Goal: Task Accomplishment & Management: Manage account settings

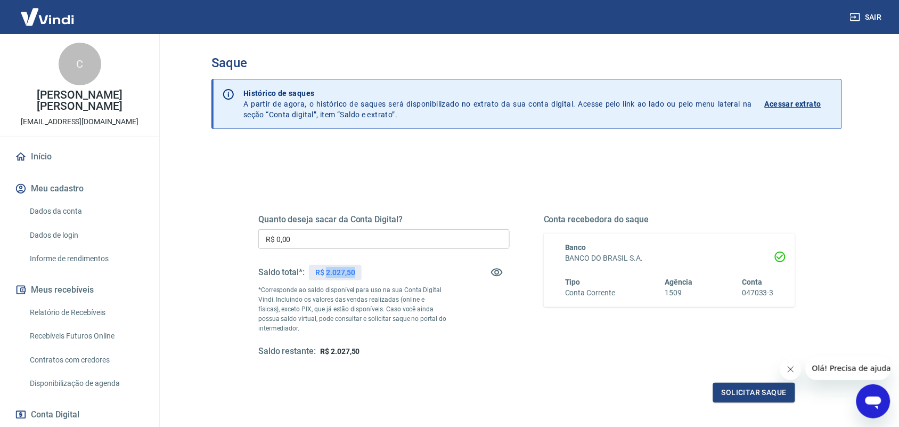
drag, startPoint x: 355, startPoint y: 281, endPoint x: 325, endPoint y: 277, distance: 29.5
click at [325, 277] on div "Saldo total*: R$ 2.027,50" at bounding box center [309, 272] width 103 height 26
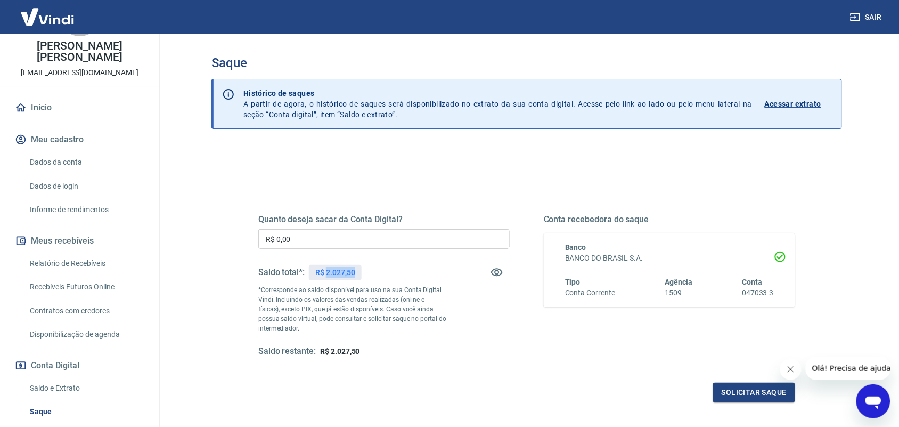
scroll to position [140, 0]
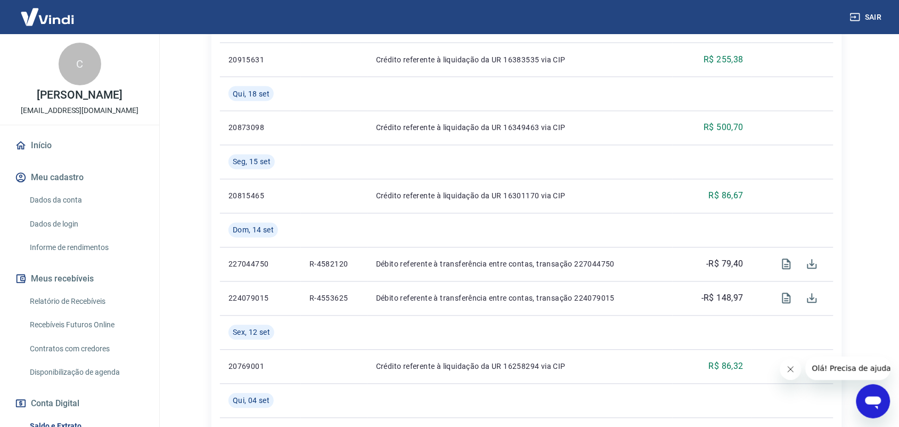
scroll to position [532, 0]
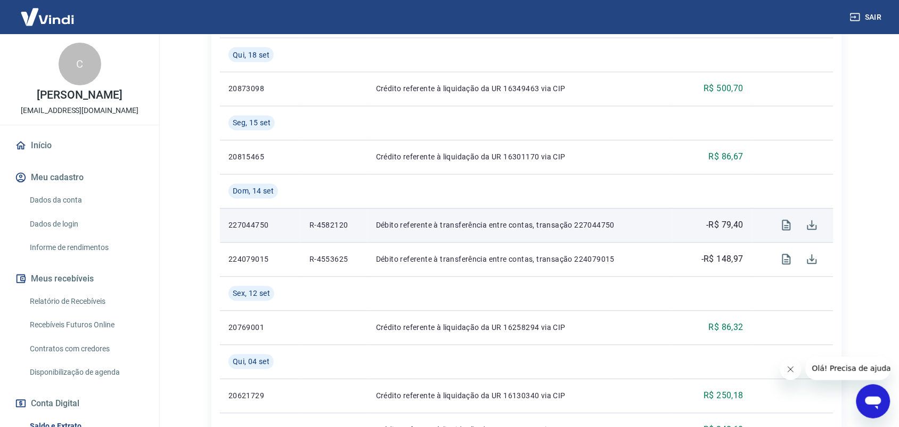
click at [735, 228] on p "-R$ 79,40" at bounding box center [725, 225] width 37 height 13
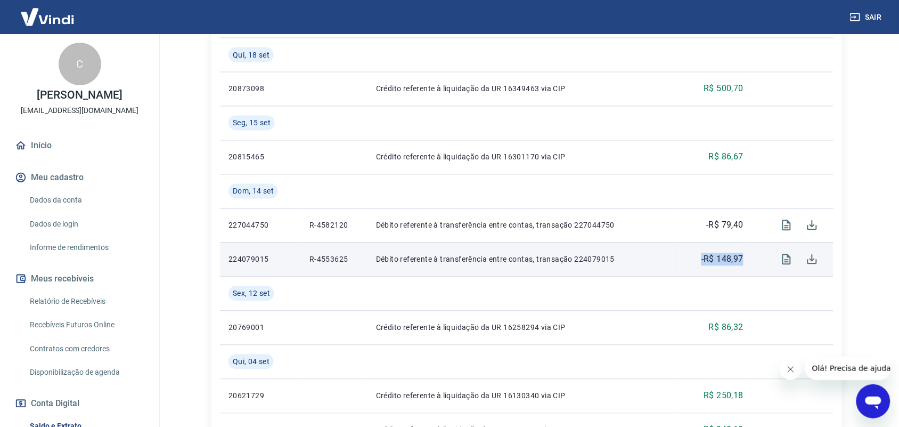
drag, startPoint x: 746, startPoint y: 261, endPoint x: 701, endPoint y: 266, distance: 45.6
click at [701, 266] on td "-R$ 148,97" at bounding box center [712, 259] width 79 height 34
copy p "-R$ 148,97"
click at [816, 259] on icon "Download" at bounding box center [812, 259] width 13 height 13
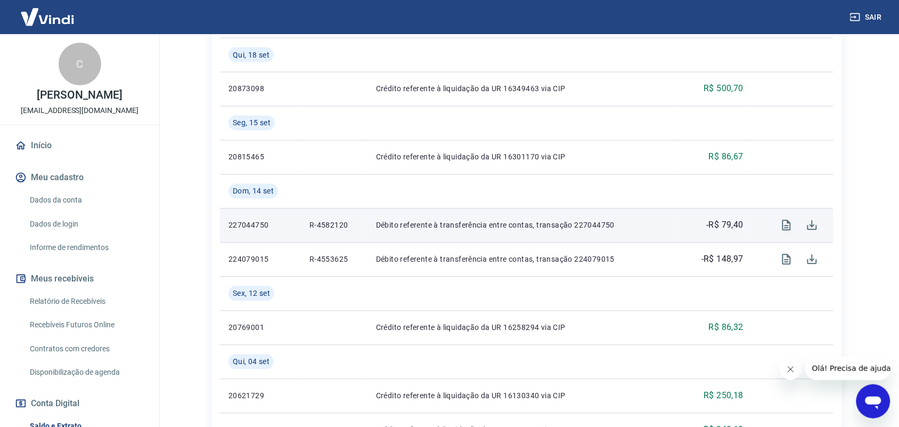
click at [734, 229] on p "-R$ 79,40" at bounding box center [725, 225] width 37 height 13
drag, startPoint x: 734, startPoint y: 229, endPoint x: 709, endPoint y: 233, distance: 25.3
click at [709, 233] on td "-R$ 79,40" at bounding box center [712, 225] width 79 height 34
drag, startPoint x: 680, startPoint y: 220, endPoint x: 746, endPoint y: 232, distance: 66.5
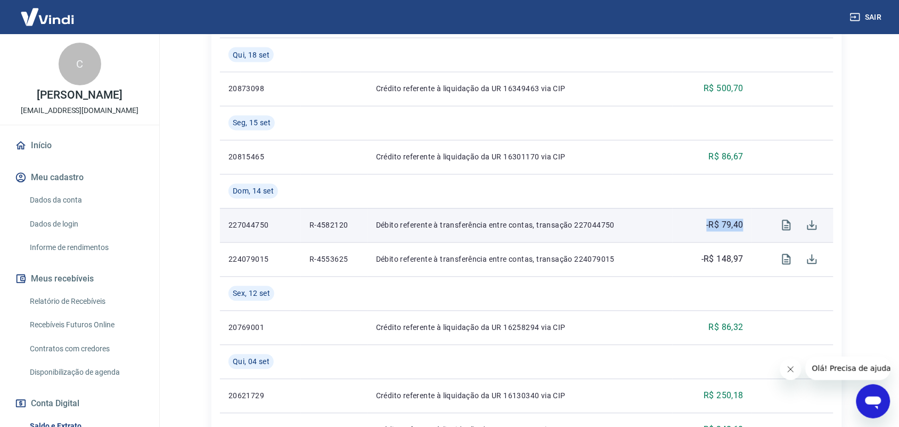
click at [746, 232] on td "-R$ 79,40" at bounding box center [712, 225] width 79 height 34
copy p "-R$ 79,40"
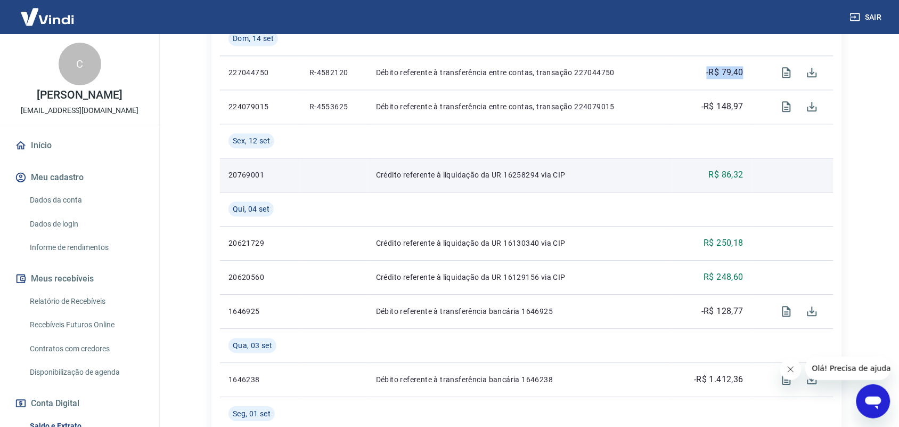
scroll to position [732, 0]
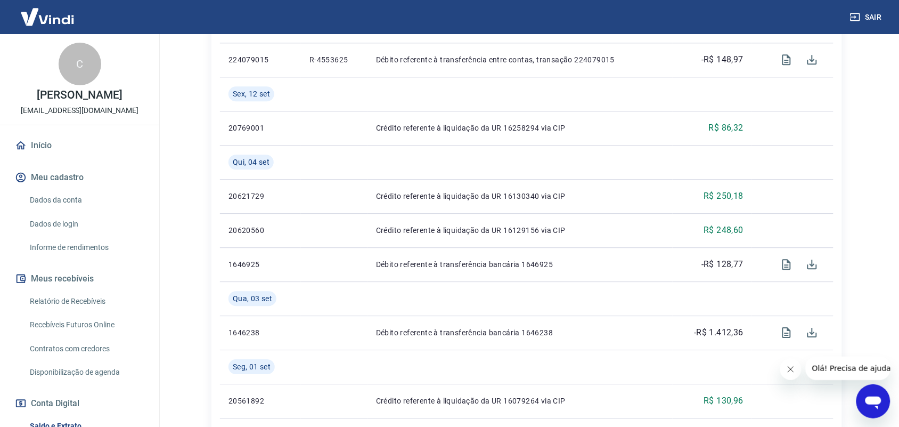
drag, startPoint x: 152, startPoint y: 210, endPoint x: 203, endPoint y: 138, distance: 88.2
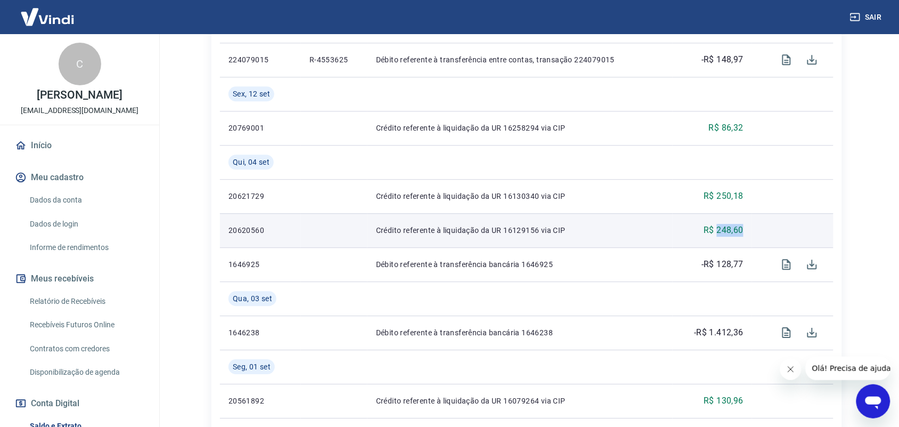
drag, startPoint x: 754, startPoint y: 232, endPoint x: 717, endPoint y: 234, distance: 37.3
click at [717, 234] on tr "20620560 Crédito referente à liquidação da UR 16129156 via CIP R$ 248,60" at bounding box center [526, 230] width 613 height 34
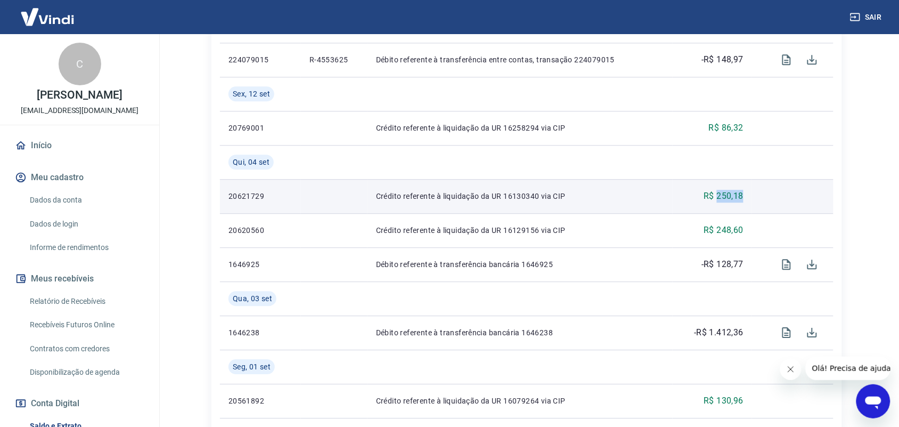
drag, startPoint x: 767, startPoint y: 193, endPoint x: 716, endPoint y: 194, distance: 51.1
click at [716, 194] on tr "20621729 Crédito referente à liquidação da UR 16130340 via CIP R$ 250,18" at bounding box center [526, 196] width 613 height 34
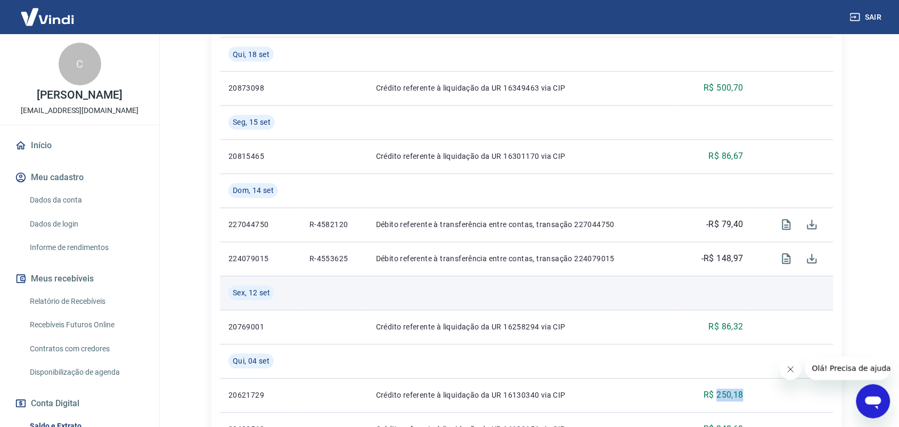
scroll to position [532, 0]
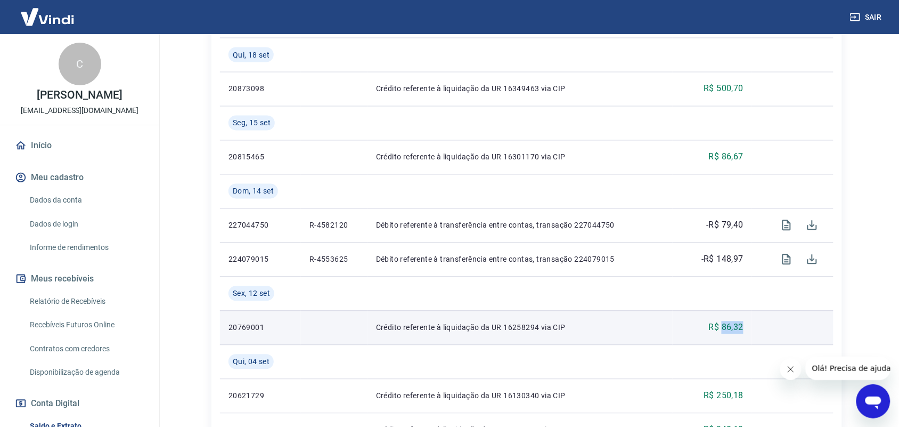
drag, startPoint x: 744, startPoint y: 331, endPoint x: 722, endPoint y: 329, distance: 22.5
click at [722, 329] on td "R$ 86,32" at bounding box center [712, 327] width 79 height 34
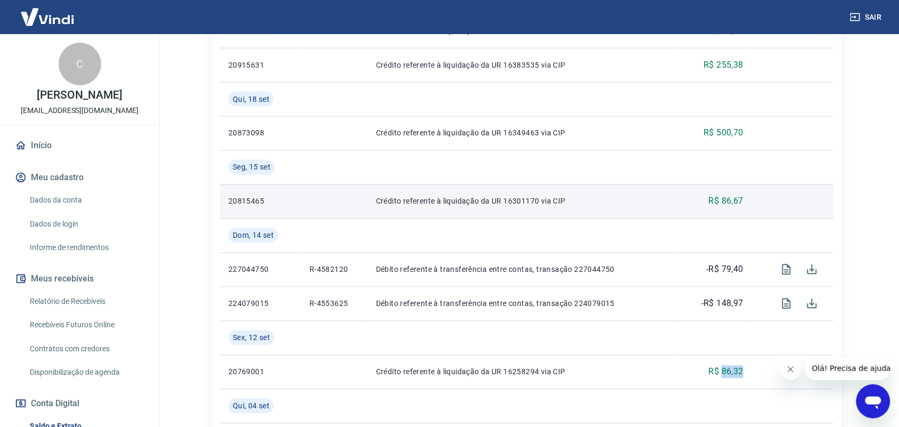
scroll to position [466, 0]
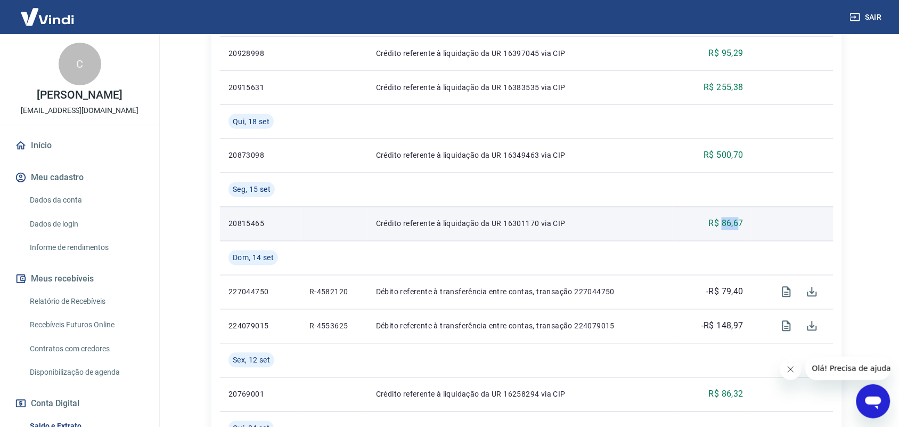
drag, startPoint x: 741, startPoint y: 227, endPoint x: 720, endPoint y: 230, distance: 20.4
click at [720, 230] on p "R$ 86,67" at bounding box center [726, 223] width 35 height 13
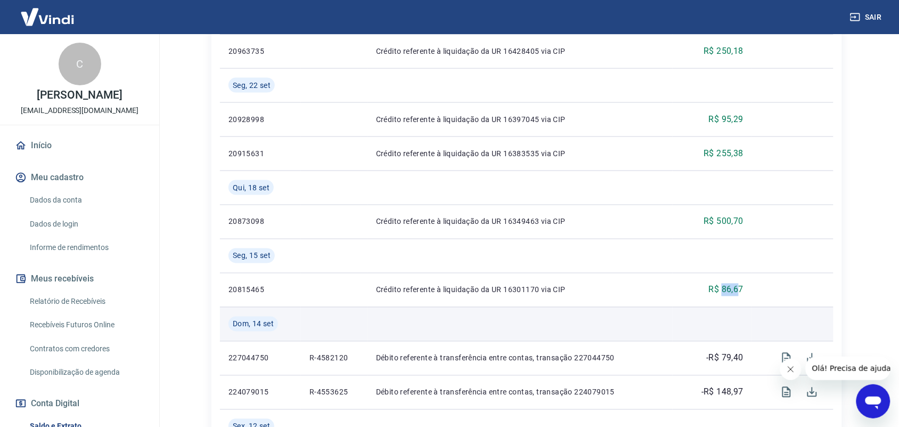
scroll to position [399, 0]
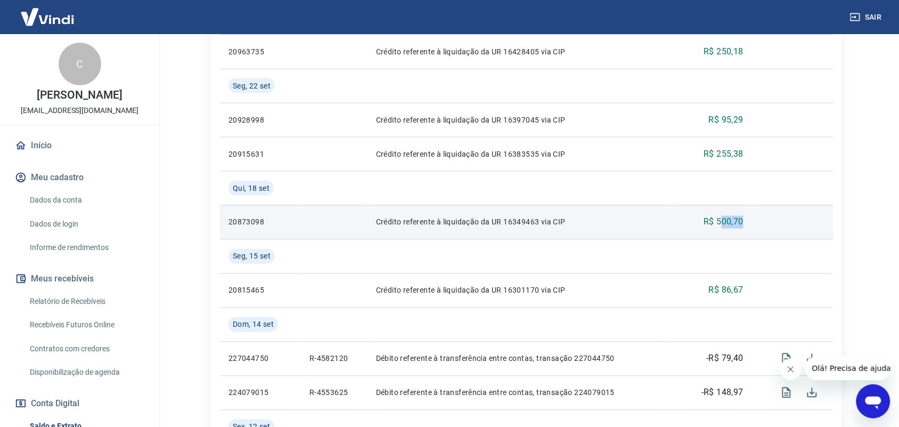
drag, startPoint x: 754, startPoint y: 221, endPoint x: 720, endPoint y: 224, distance: 34.2
click at [720, 224] on tr "20873098 Crédito referente à liquidação da UR 16349463 via CIP R$ 500,70" at bounding box center [526, 222] width 613 height 34
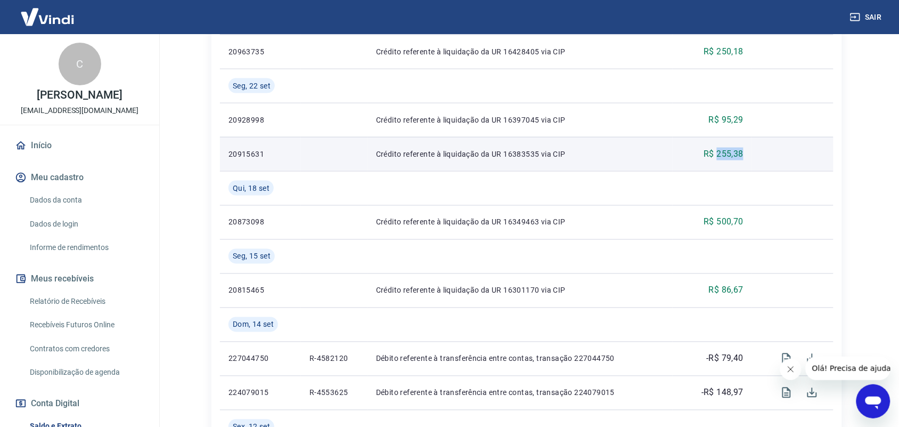
drag, startPoint x: 762, startPoint y: 155, endPoint x: 717, endPoint y: 154, distance: 45.8
click at [717, 154] on tr "20915631 Crédito referente à liquidação da UR 16383535 via CIP R$ 255,38" at bounding box center [526, 154] width 613 height 34
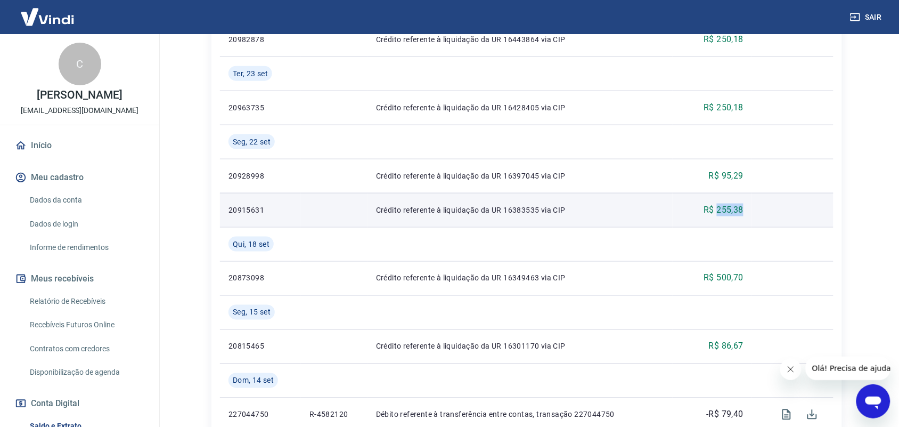
scroll to position [266, 0]
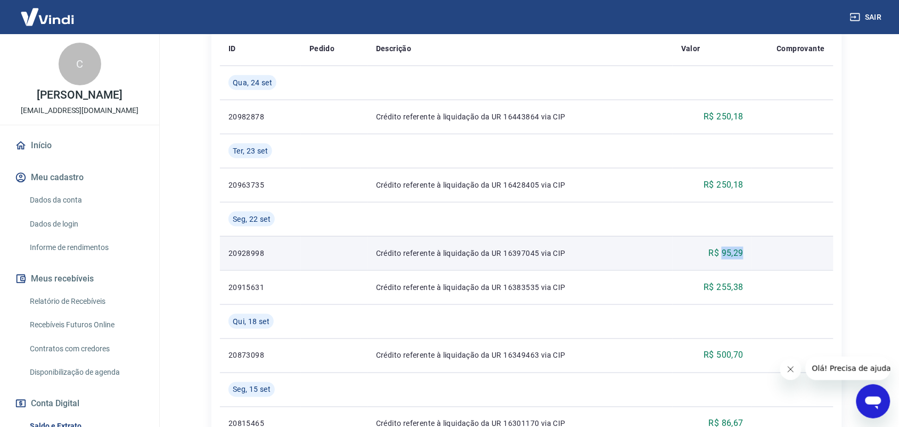
drag, startPoint x: 768, startPoint y: 252, endPoint x: 720, endPoint y: 248, distance: 48.1
click at [720, 248] on tr "20928998 Crédito referente à liquidação da UR 16397045 via CIP R$ 95,29" at bounding box center [526, 253] width 613 height 34
